Goal: Task Accomplishment & Management: Manage account settings

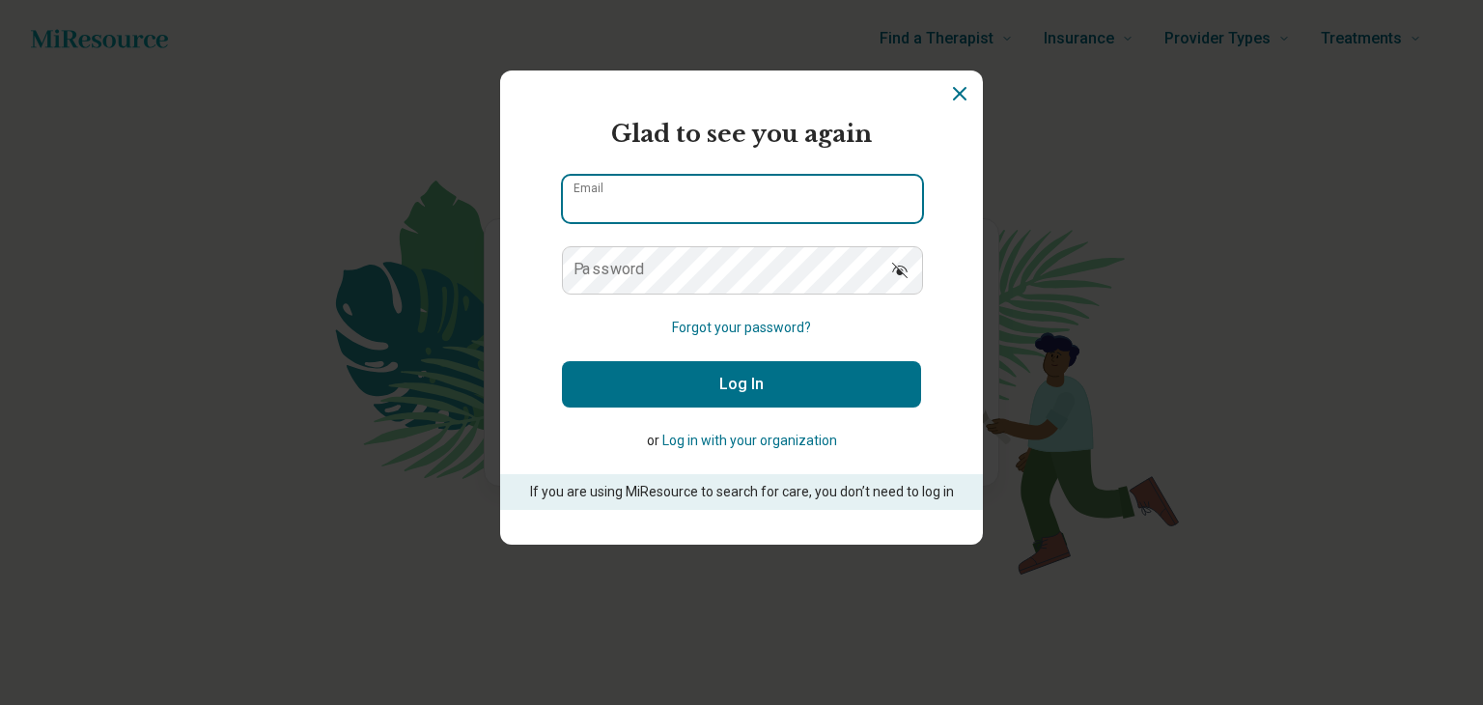
type input "**********"
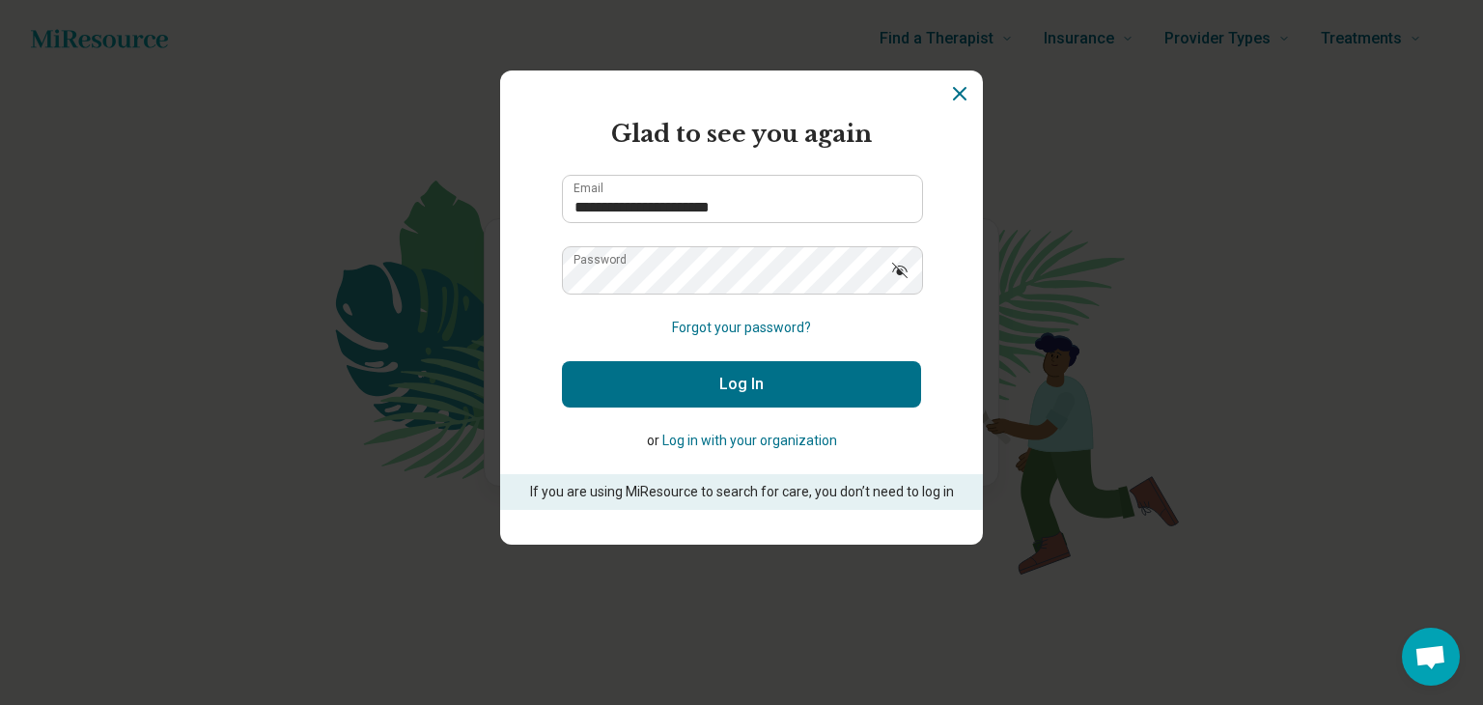
click at [680, 377] on button "Log In" at bounding box center [741, 384] width 359 height 46
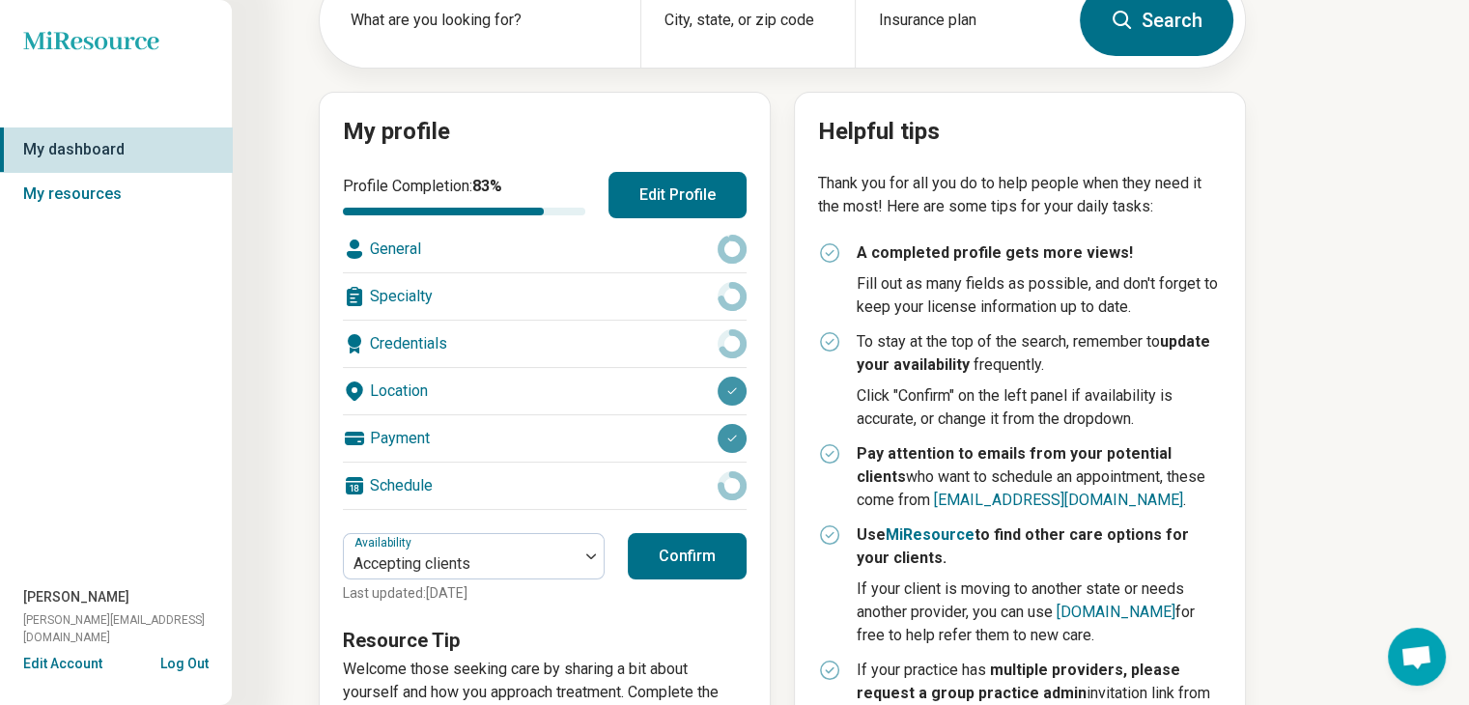
scroll to position [135, 0]
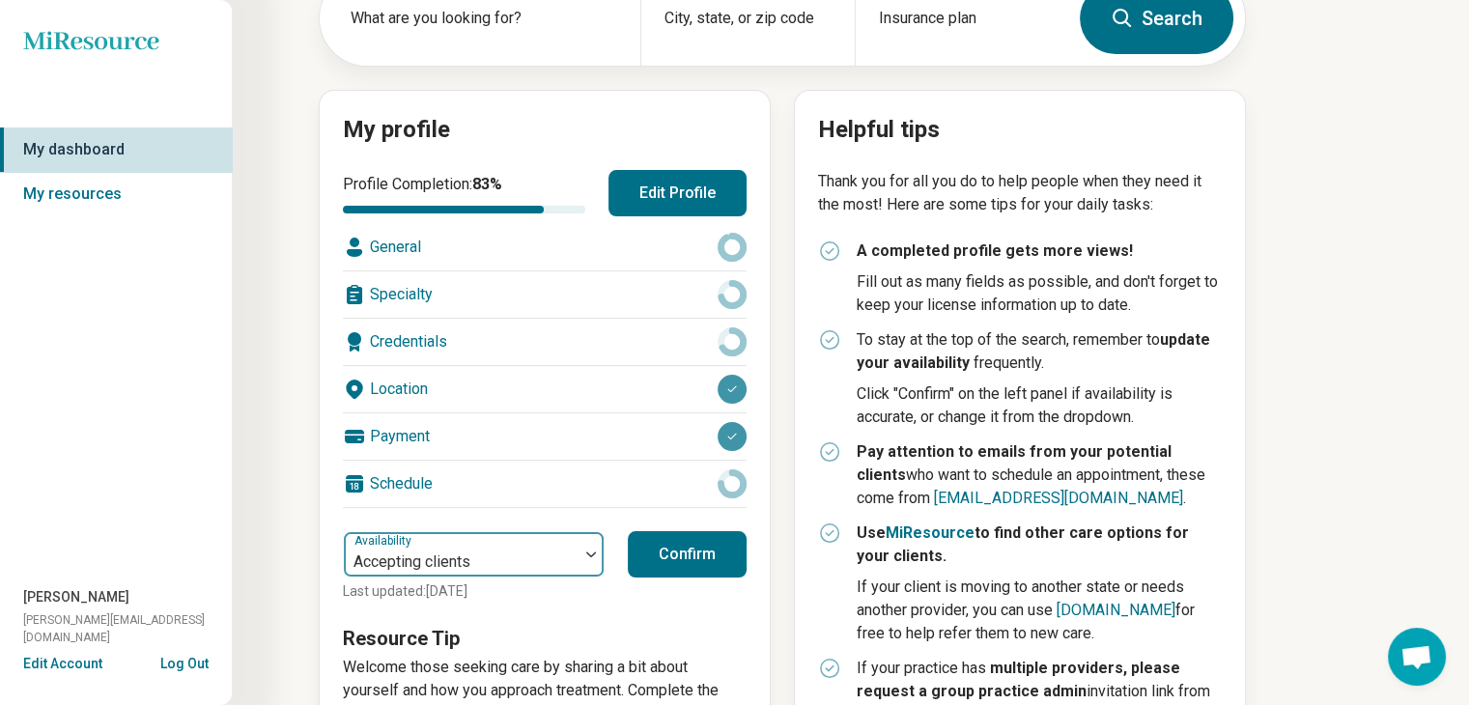
click at [586, 551] on div at bounding box center [590, 554] width 25 height 6
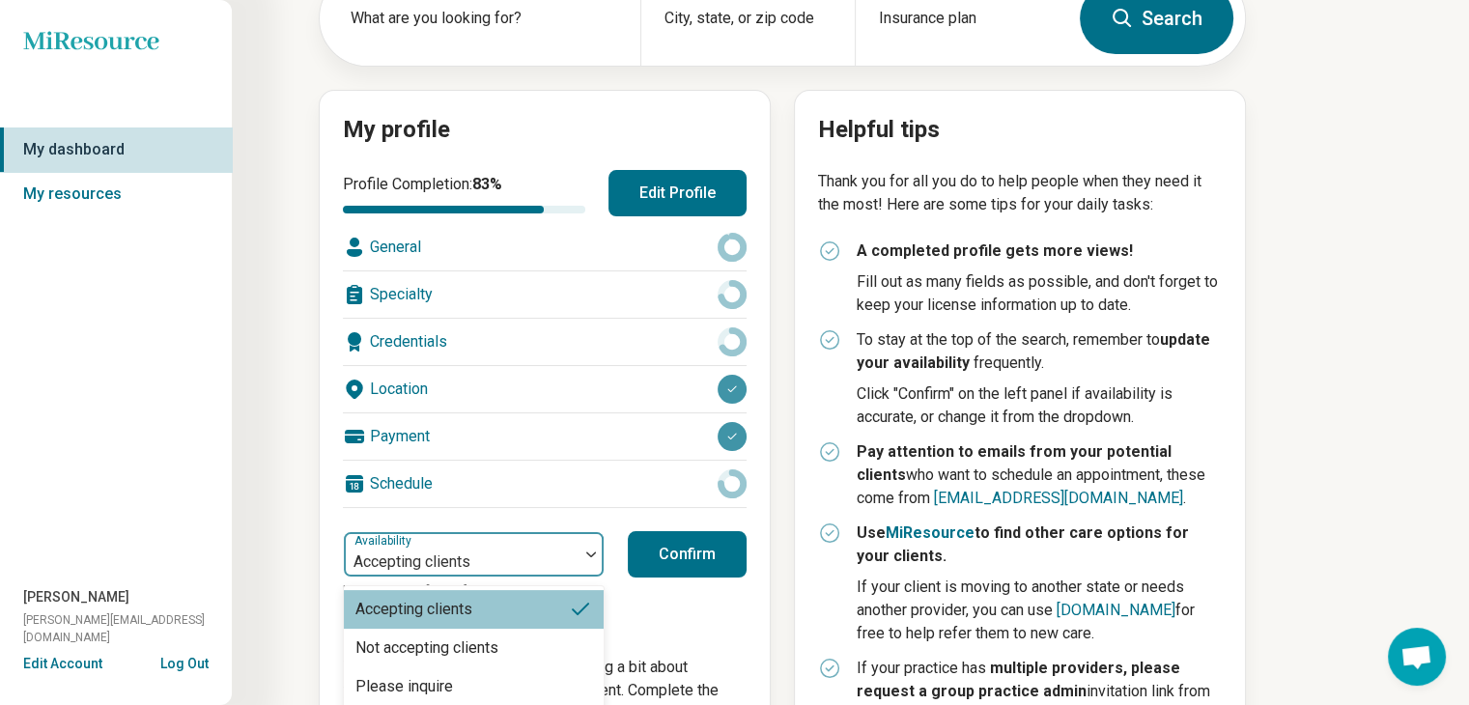
scroll to position [146, 0]
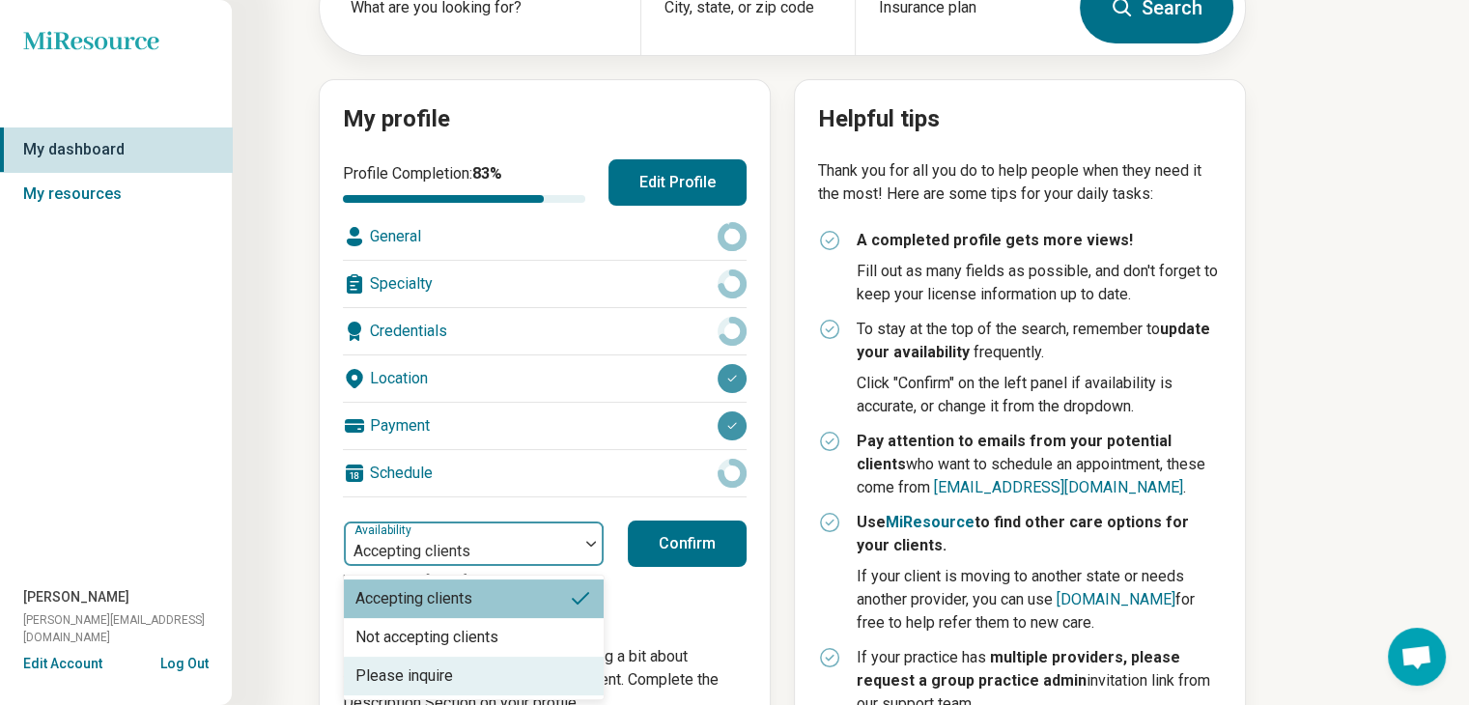
click at [450, 669] on div "Please inquire" at bounding box center [404, 675] width 98 height 23
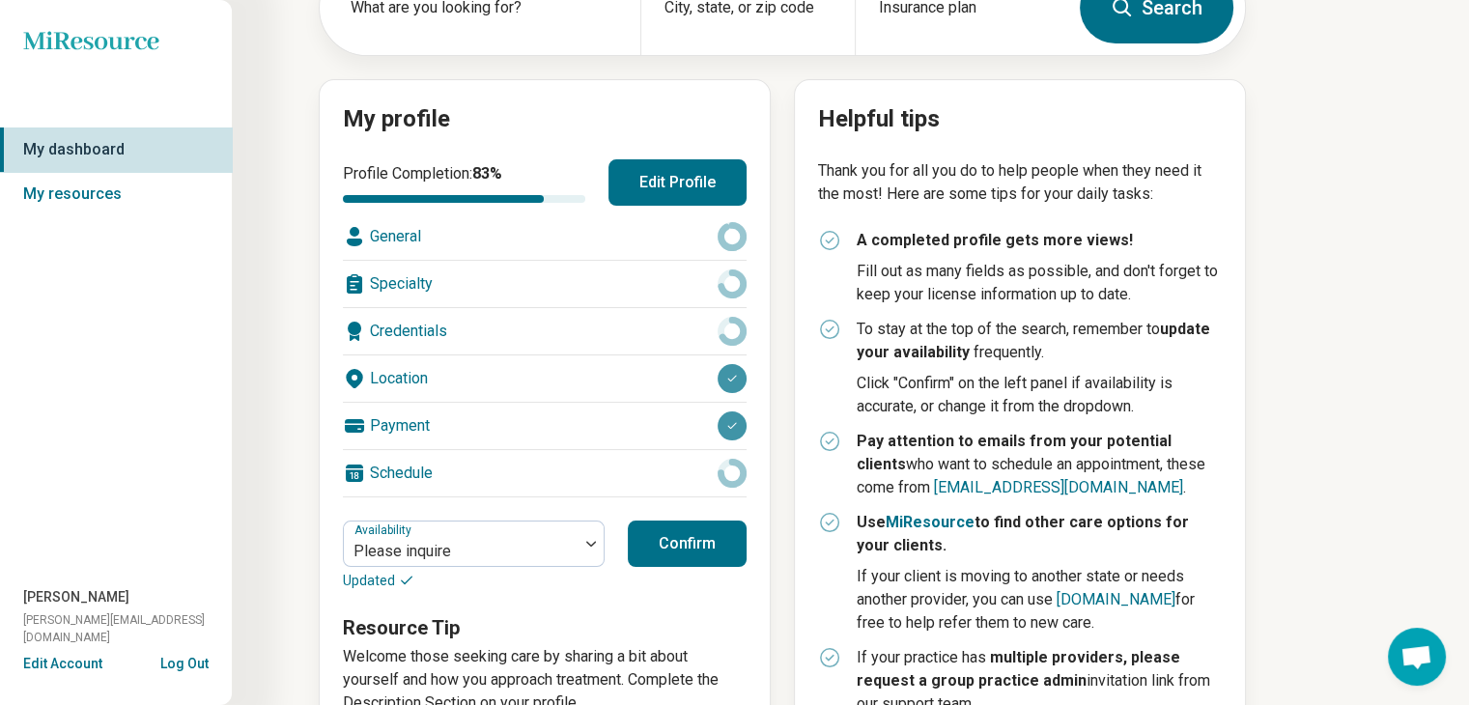
click at [690, 535] on button "Confirm" at bounding box center [687, 544] width 119 height 46
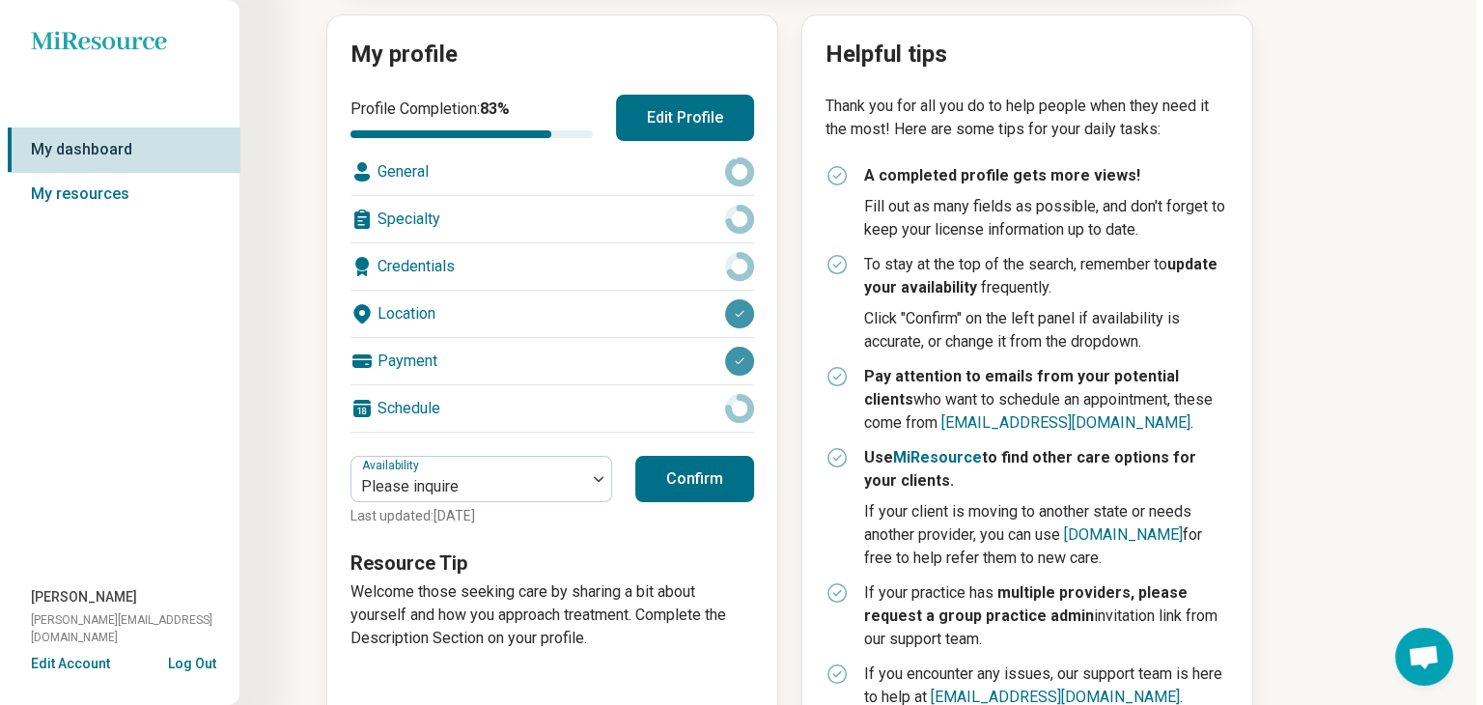
scroll to position [0, 0]
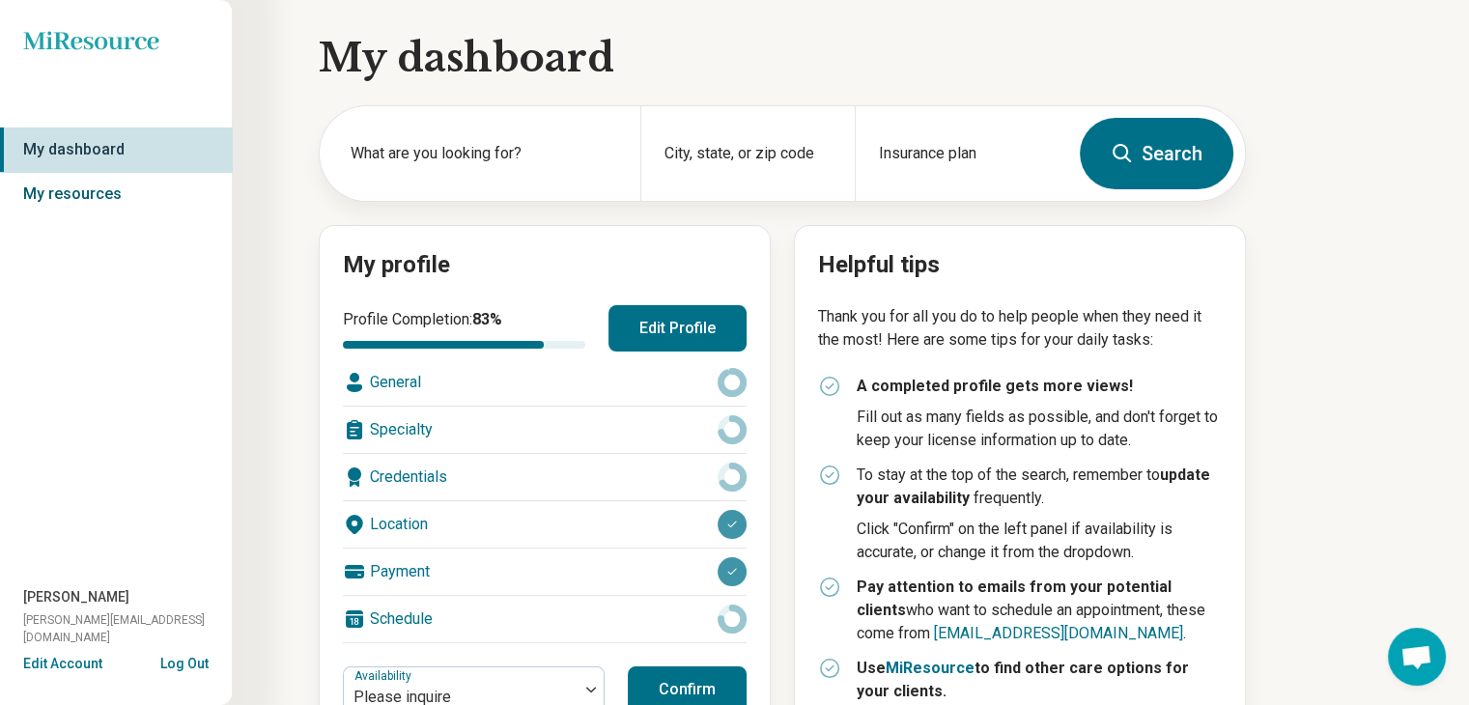
click at [86, 190] on link "My resources" at bounding box center [116, 194] width 232 height 44
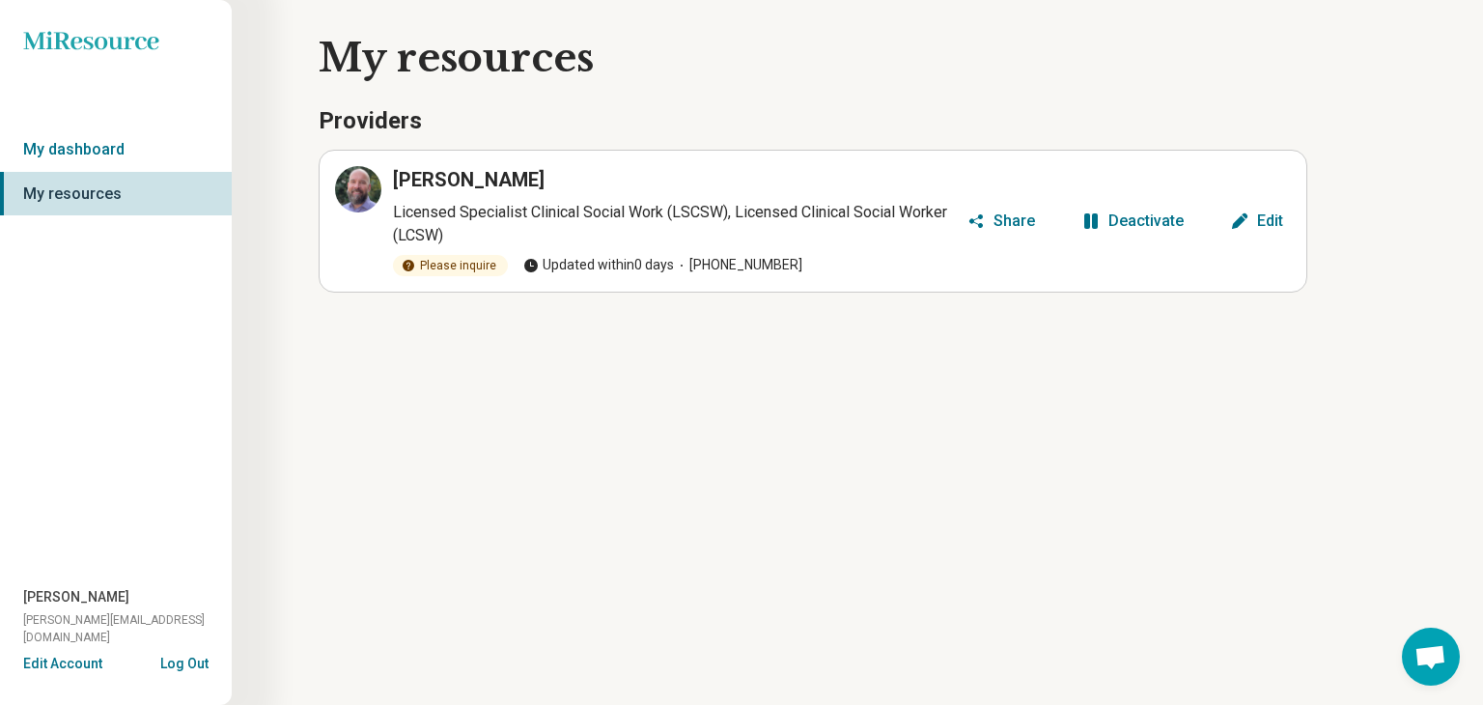
click at [846, 400] on div "Miresource logo My dashboard My resources [PERSON_NAME] [PERSON_NAME][EMAIL_ADD…" at bounding box center [741, 352] width 1483 height 705
